Goal: Task Accomplishment & Management: Use online tool/utility

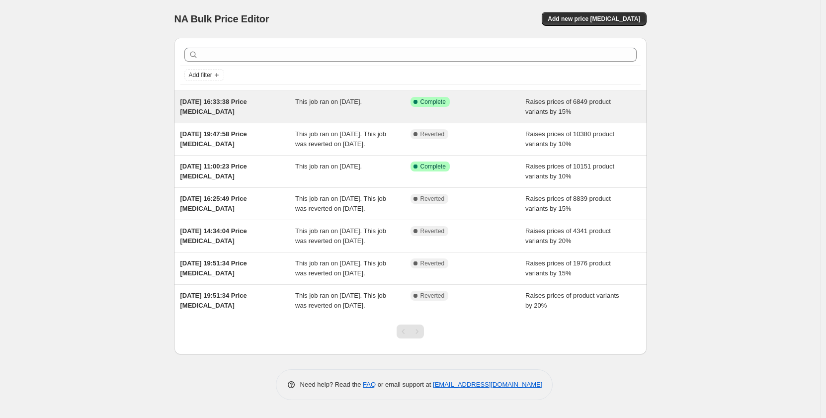
click at [300, 105] on span "This job ran on 13 September 2025." at bounding box center [328, 101] width 67 height 7
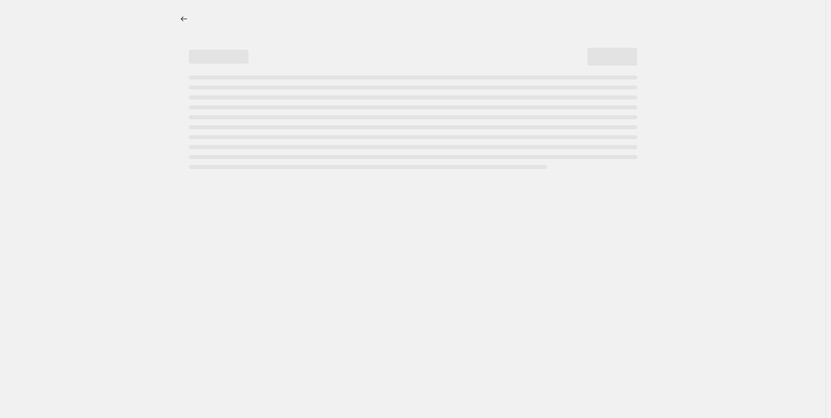
select select "percentage"
select select "remove"
select select "collection"
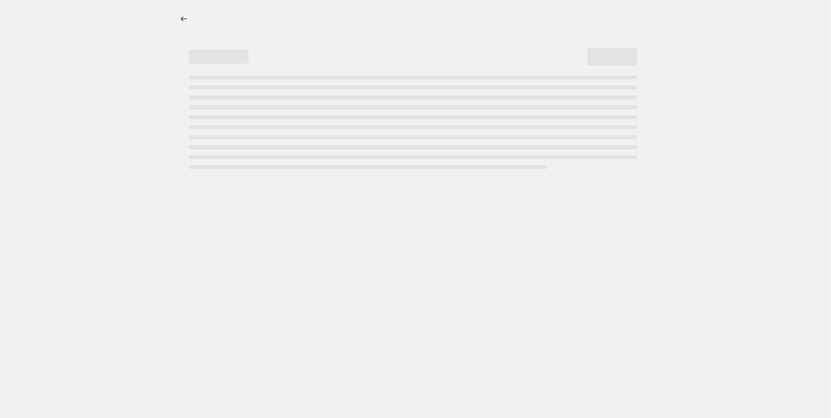
select select "collection"
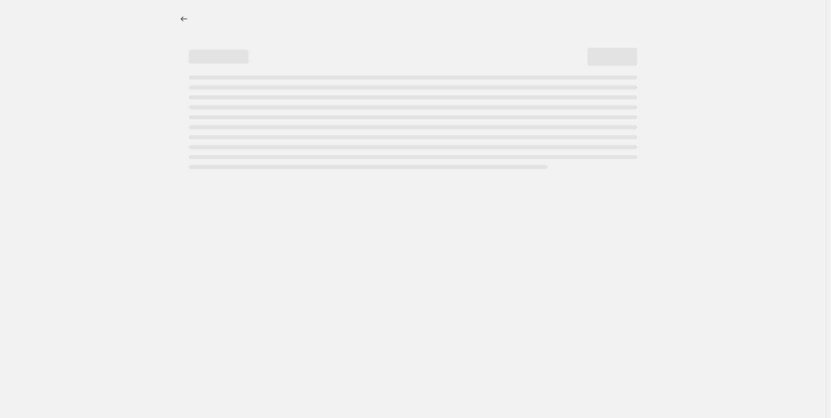
select select "collection"
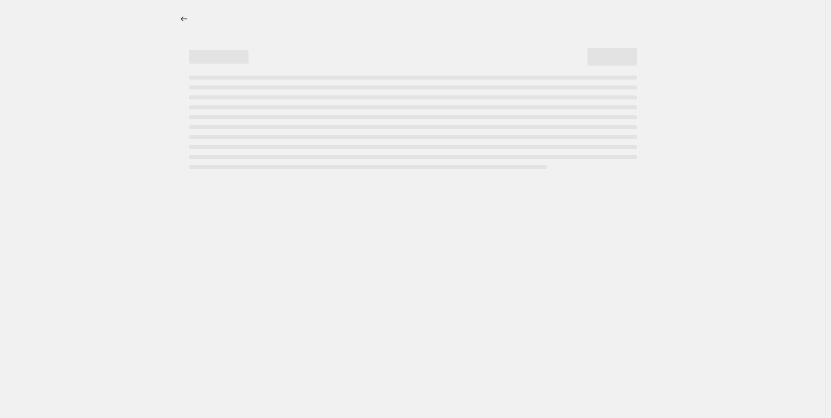
select select "collection"
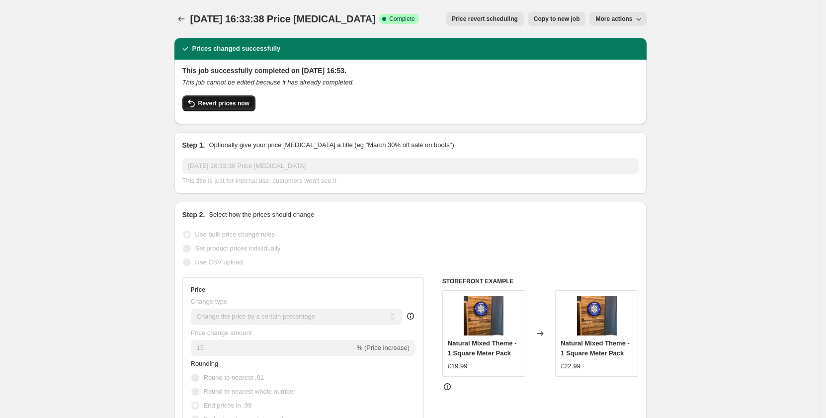
click at [229, 97] on button "Revert prices now" at bounding box center [218, 103] width 73 height 16
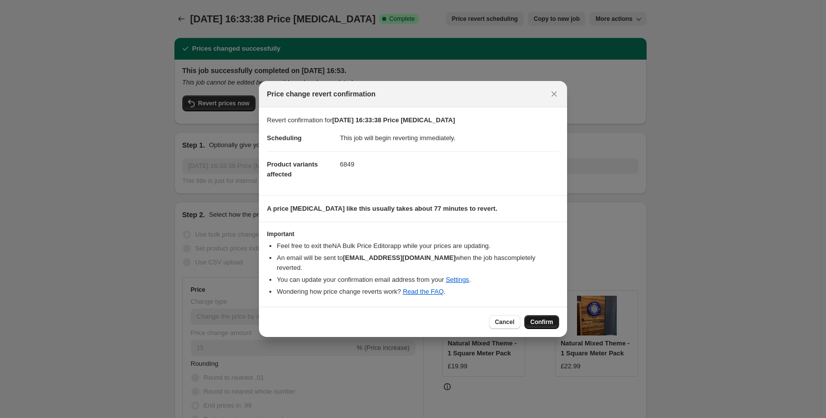
click at [533, 315] on button "Confirm" at bounding box center [541, 322] width 35 height 14
